Goal: Task Accomplishment & Management: Use online tool/utility

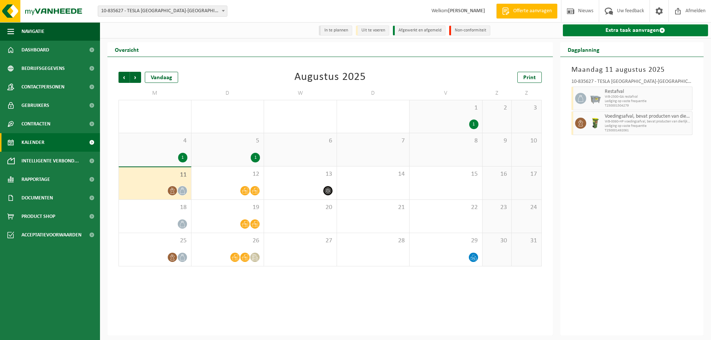
click at [634, 36] on link "Extra taak aanvragen" at bounding box center [636, 30] width 146 height 12
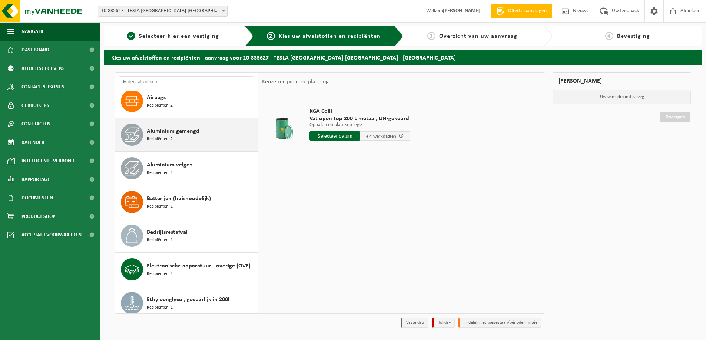
click at [207, 134] on div "Aluminium gemengd Recipiënten: 2" at bounding box center [201, 135] width 109 height 22
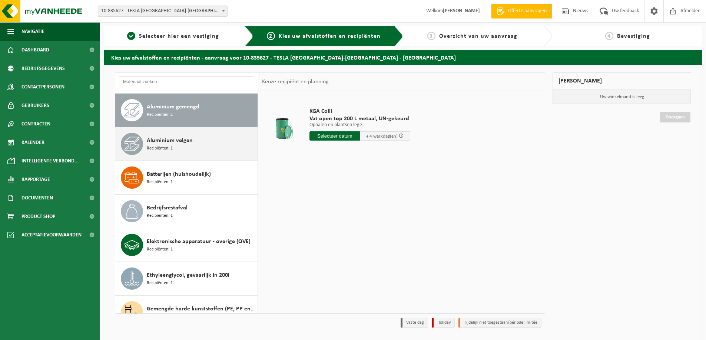
scroll to position [101, 0]
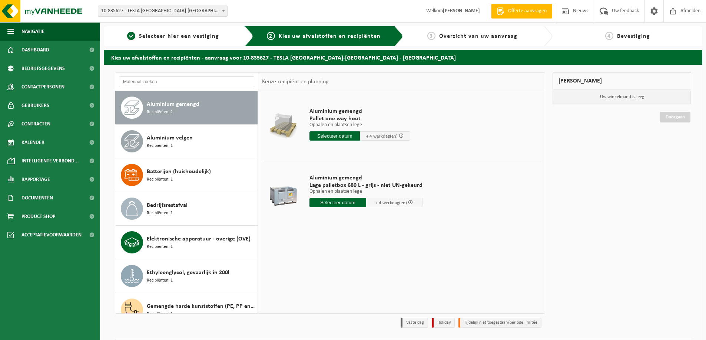
click at [333, 209] on div "Aluminium gemengd Lage palletbox 680 L - grijs - niet UN-gekeurd Ophalen en pla…" at bounding box center [366, 192] width 120 height 51
click at [335, 208] on div "Aluminium gemengd Lage palletbox 680 L - grijs - niet UN-gekeurd Ophalen en pla…" at bounding box center [366, 192] width 120 height 51
click at [336, 206] on input "text" at bounding box center [337, 202] width 57 height 9
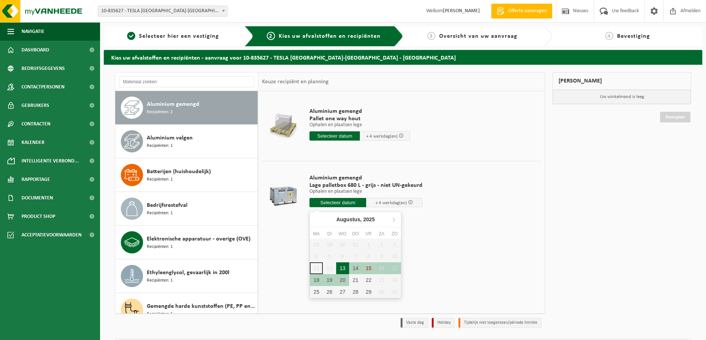
click at [343, 266] on div "13" at bounding box center [342, 269] width 13 height 12
type input "Van 2025-08-13"
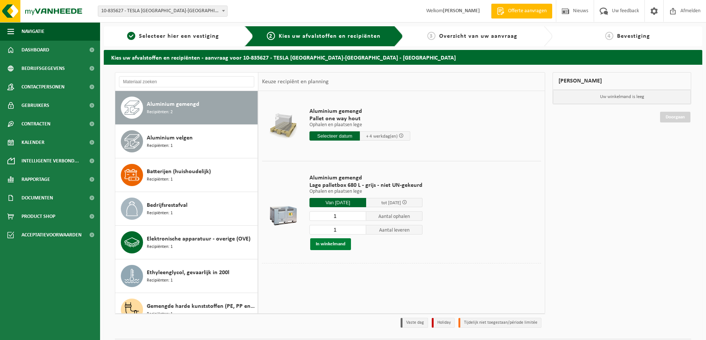
click at [334, 244] on button "In winkelmand" at bounding box center [330, 245] width 41 height 12
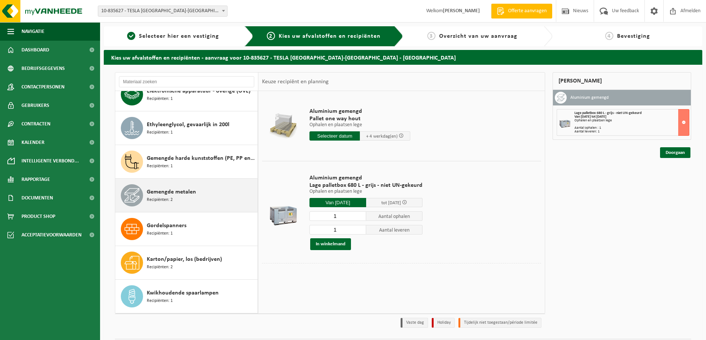
click at [201, 194] on div "Gemengde metalen Recipiënten: 2" at bounding box center [201, 195] width 109 height 22
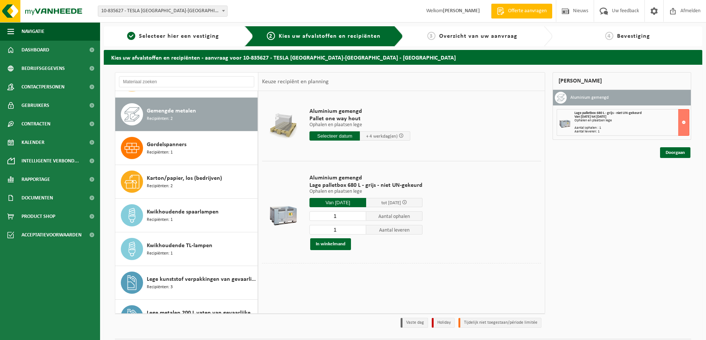
scroll to position [337, 0]
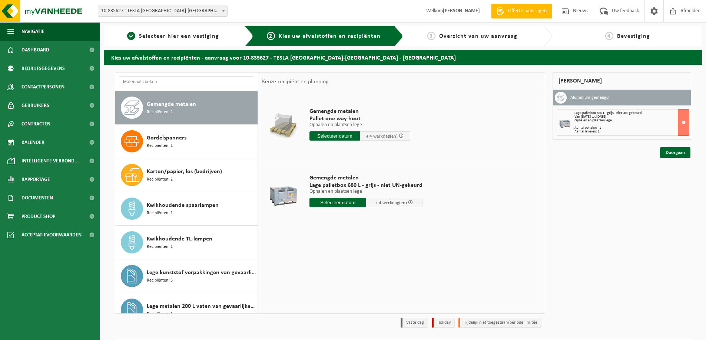
click at [333, 206] on input "text" at bounding box center [337, 202] width 57 height 9
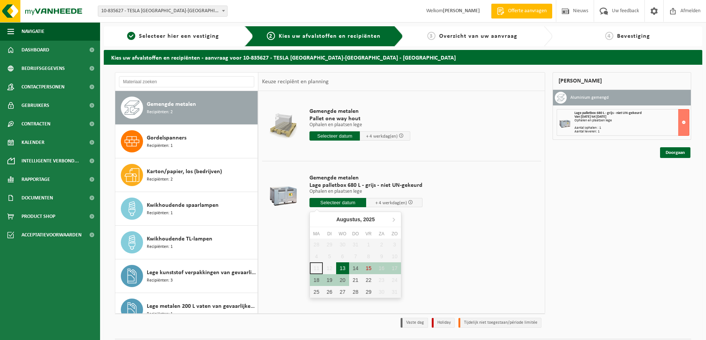
click at [343, 269] on div "13" at bounding box center [342, 269] width 13 height 12
type input "Van 2025-08-13"
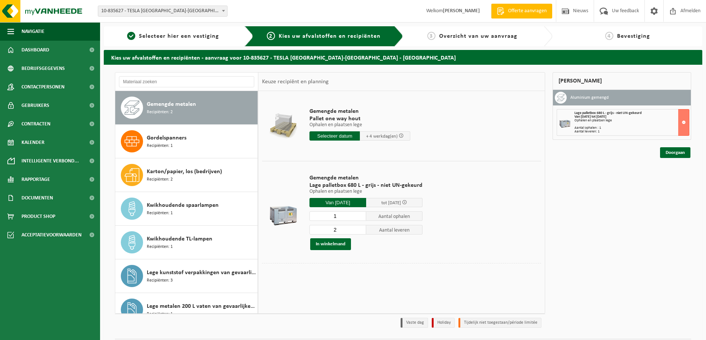
type input "1"
click at [359, 218] on input "1" at bounding box center [337, 216] width 57 height 10
type input "1"
click at [359, 232] on input "1" at bounding box center [337, 230] width 57 height 10
click at [328, 244] on button "In winkelmand" at bounding box center [330, 245] width 41 height 12
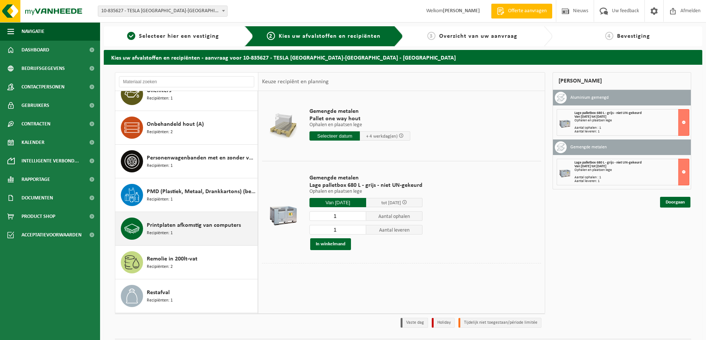
scroll to position [744, 0]
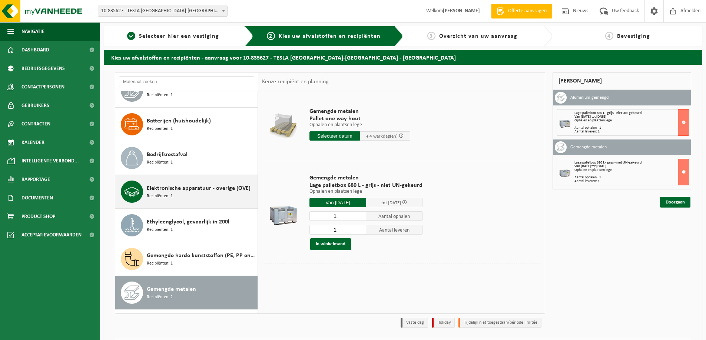
click at [207, 200] on div "Elektronische apparatuur - overige (OVE) Recipiënten: 1" at bounding box center [201, 192] width 109 height 22
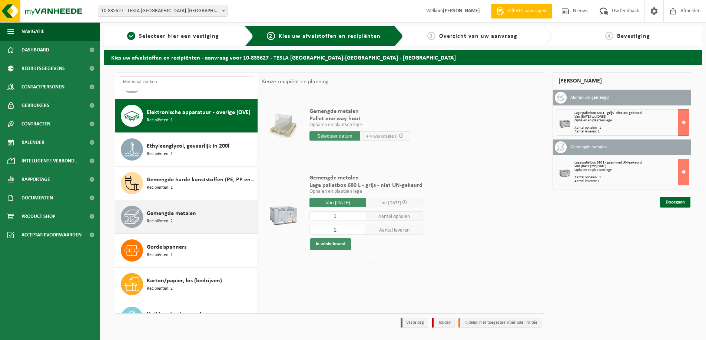
scroll to position [236, 0]
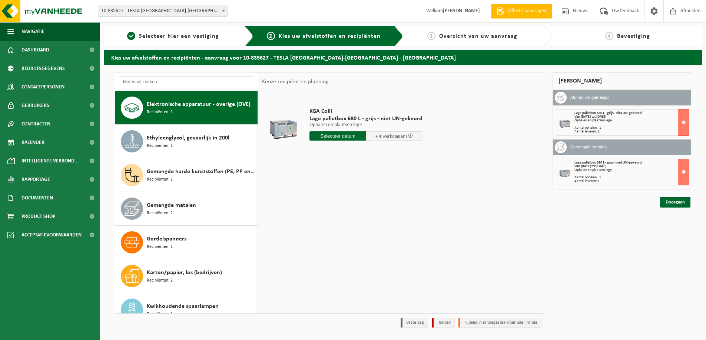
click at [320, 134] on input "text" at bounding box center [337, 135] width 57 height 9
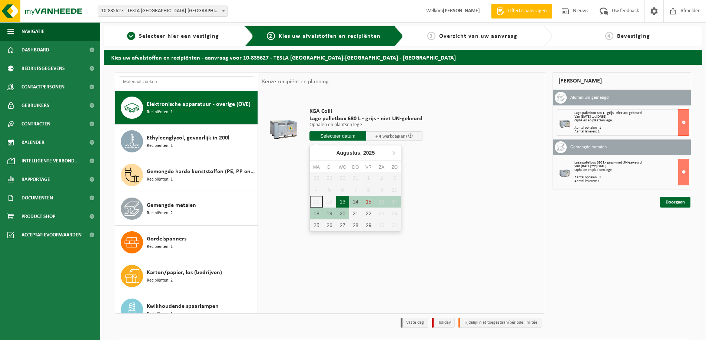
click at [345, 200] on div "13" at bounding box center [342, 202] width 13 height 12
type input "Van 2025-08-13"
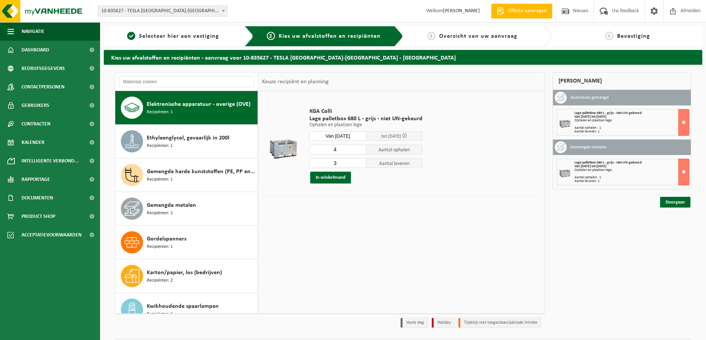
click at [360, 164] on input "3" at bounding box center [337, 164] width 57 height 10
click at [359, 165] on input "2" at bounding box center [337, 164] width 57 height 10
type input "1"
click at [359, 165] on input "1" at bounding box center [337, 164] width 57 height 10
click at [359, 153] on input "4" at bounding box center [337, 150] width 57 height 10
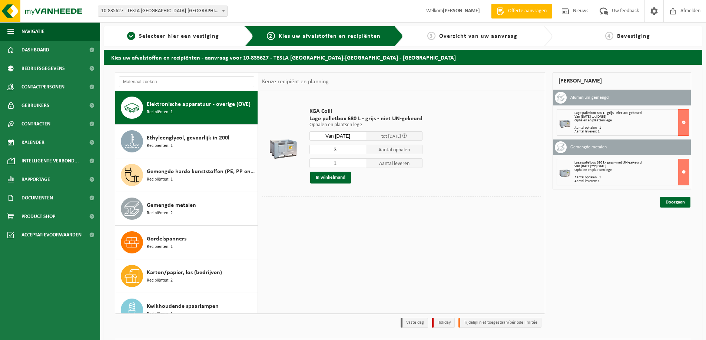
click at [359, 151] on input "3" at bounding box center [337, 150] width 57 height 10
click at [359, 151] on input "2" at bounding box center [337, 150] width 57 height 10
type input "1"
click at [359, 151] on input "1" at bounding box center [337, 150] width 57 height 10
click at [335, 179] on button "In winkelmand" at bounding box center [330, 178] width 41 height 12
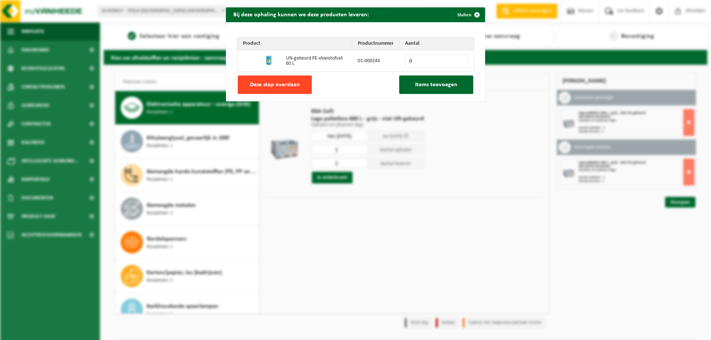
click at [280, 83] on span "Deze stap overslaan" at bounding box center [275, 85] width 50 height 6
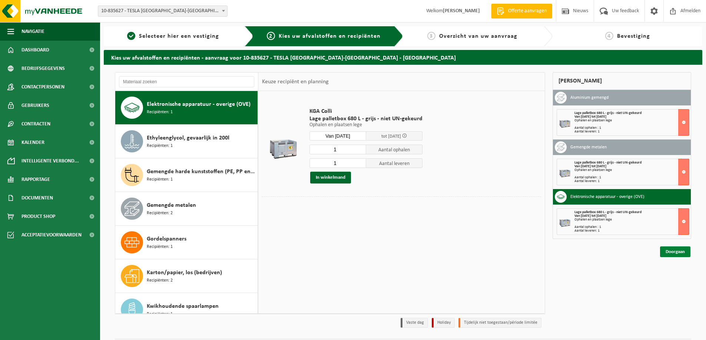
click at [670, 250] on link "Doorgaan" at bounding box center [675, 252] width 30 height 11
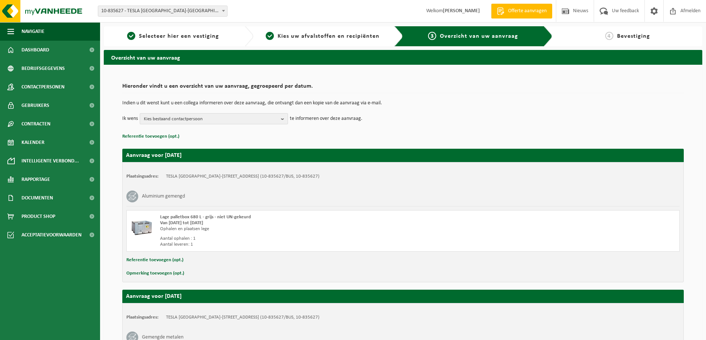
click at [275, 120] on span "Kies bestaand contactpersoon" at bounding box center [211, 119] width 134 height 11
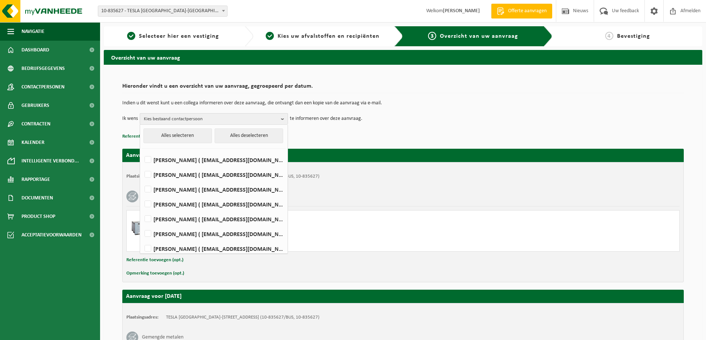
click at [281, 117] on b "button" at bounding box center [284, 119] width 7 height 11
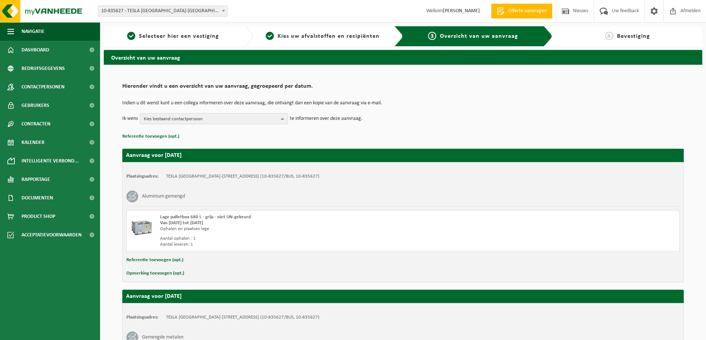
click at [281, 117] on b "button" at bounding box center [284, 119] width 7 height 10
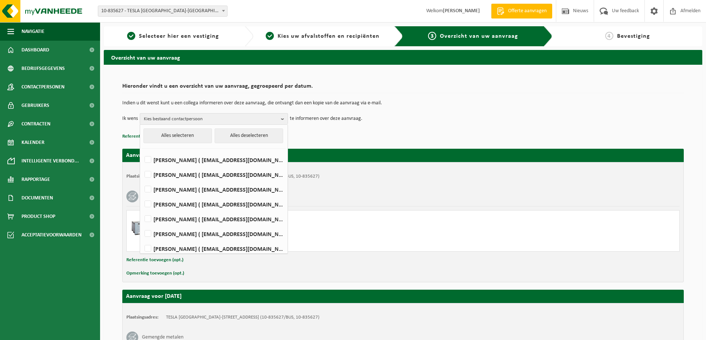
click at [500, 133] on p "Referentie toevoegen (opt.)" at bounding box center [402, 137] width 561 height 10
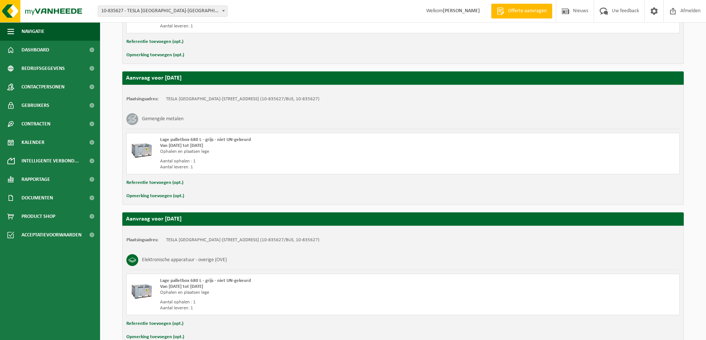
scroll to position [262, 0]
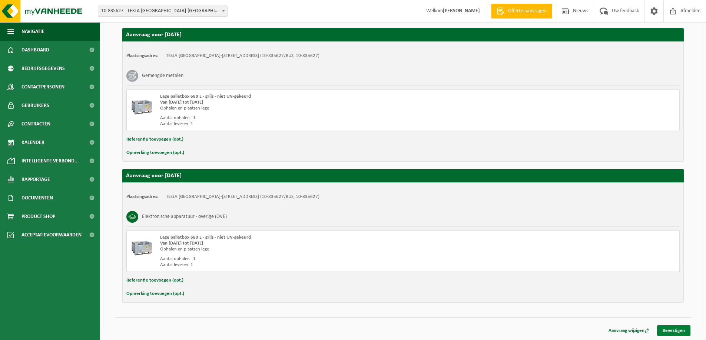
click at [674, 330] on link "Bevestigen" at bounding box center [673, 331] width 33 height 11
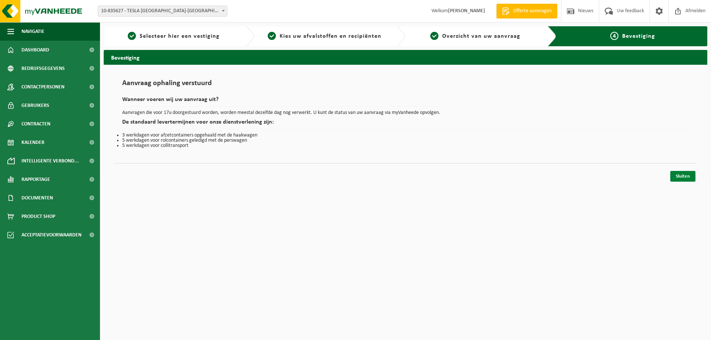
click at [680, 175] on link "Sluiten" at bounding box center [682, 176] width 25 height 11
